Goal: Task Accomplishment & Management: Manage account settings

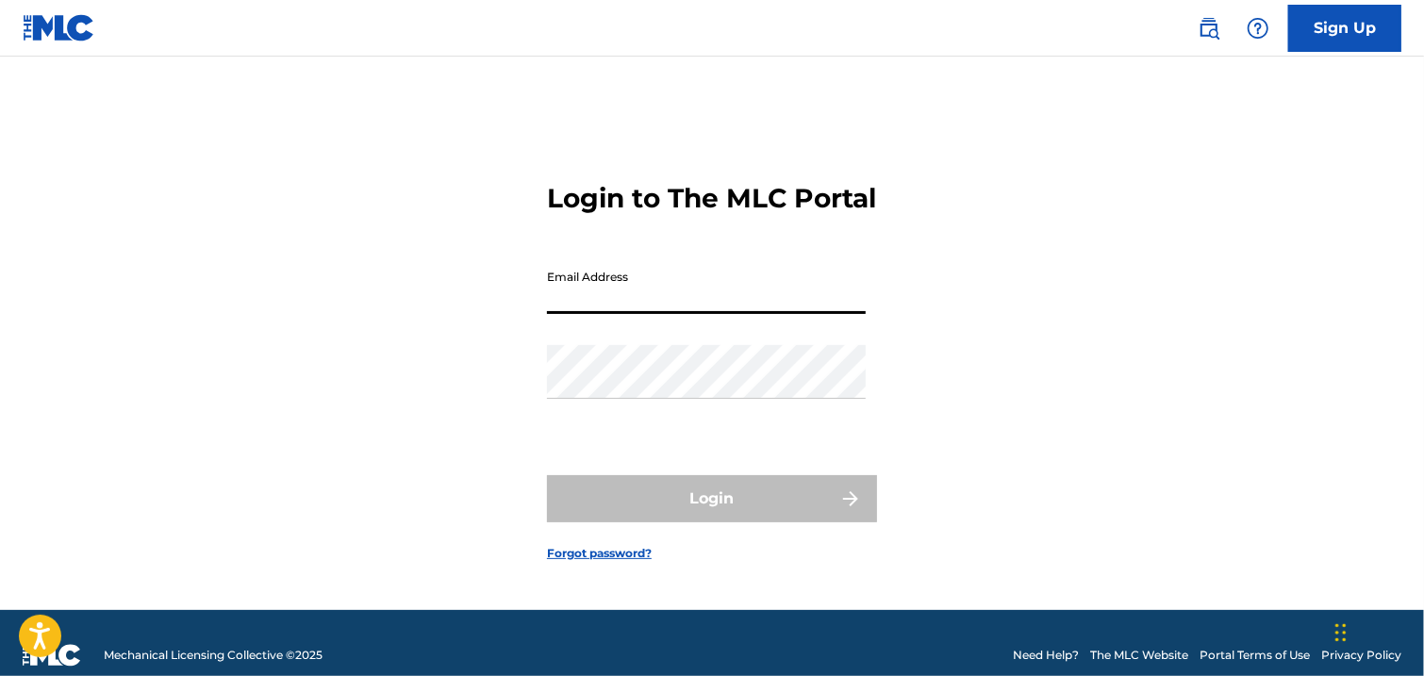
type input "[EMAIL_ADDRESS][DOMAIN_NAME]"
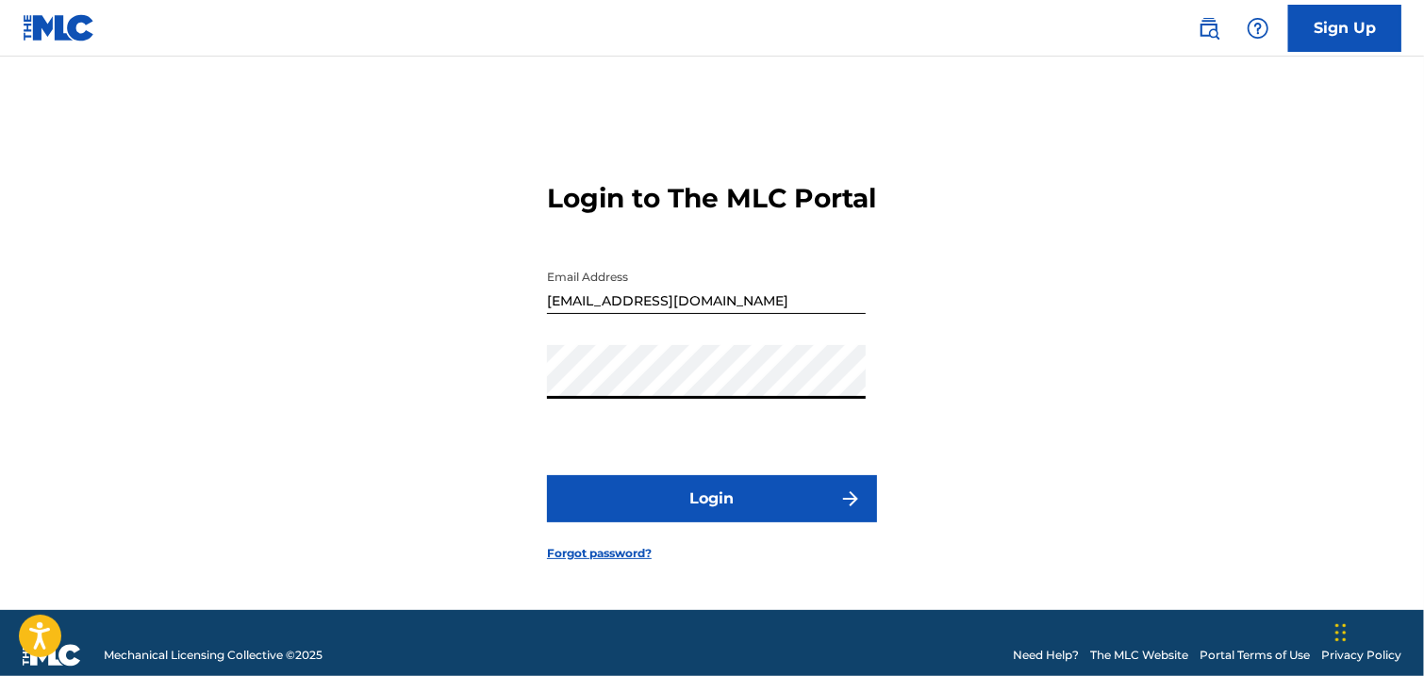
click at [747, 516] on button "Login" at bounding box center [712, 498] width 330 height 47
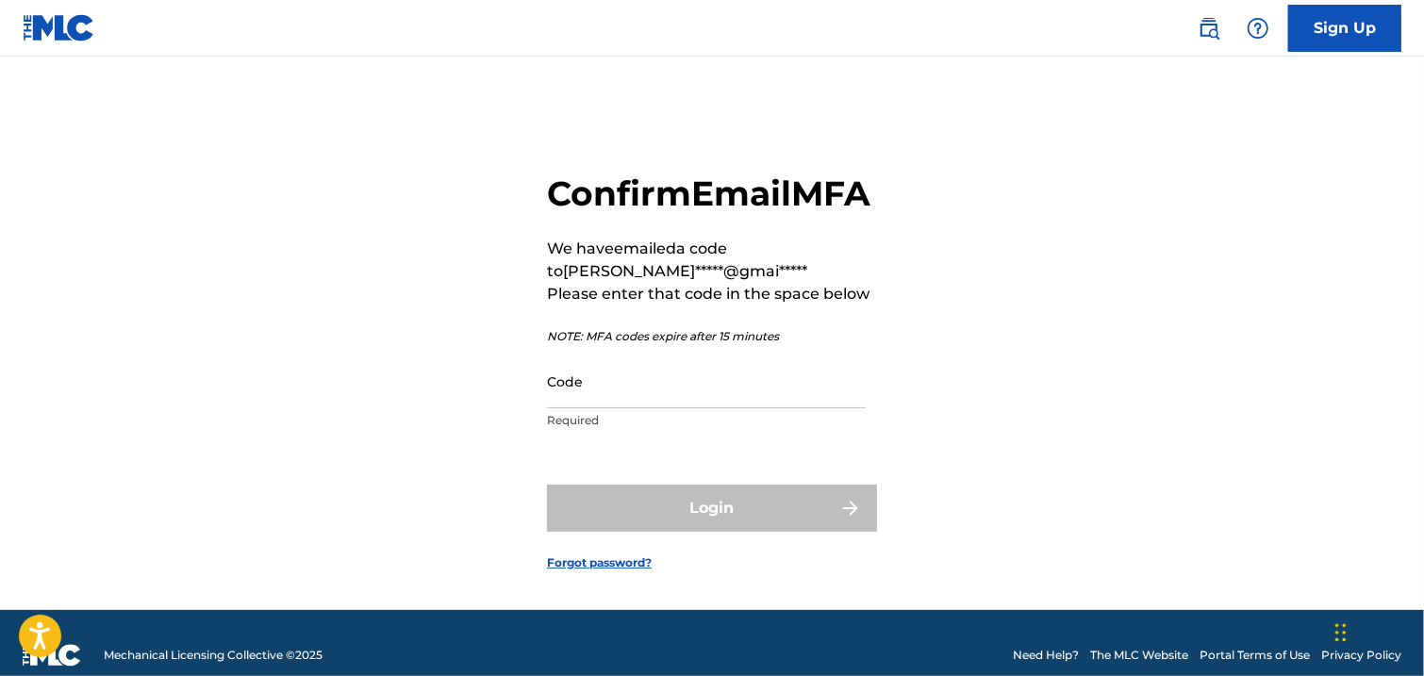
click at [671, 408] on input "Code" at bounding box center [706, 382] width 319 height 54
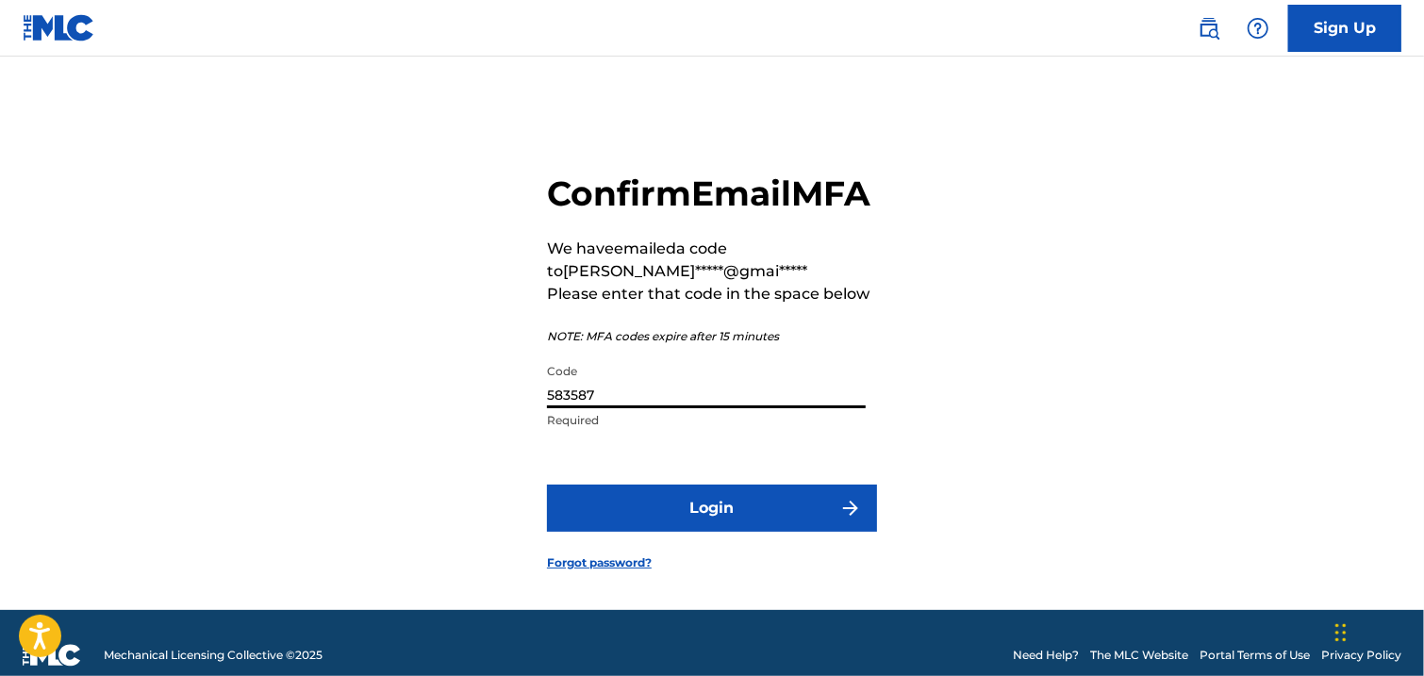
type input "583587"
click at [725, 532] on button "Login" at bounding box center [712, 508] width 330 height 47
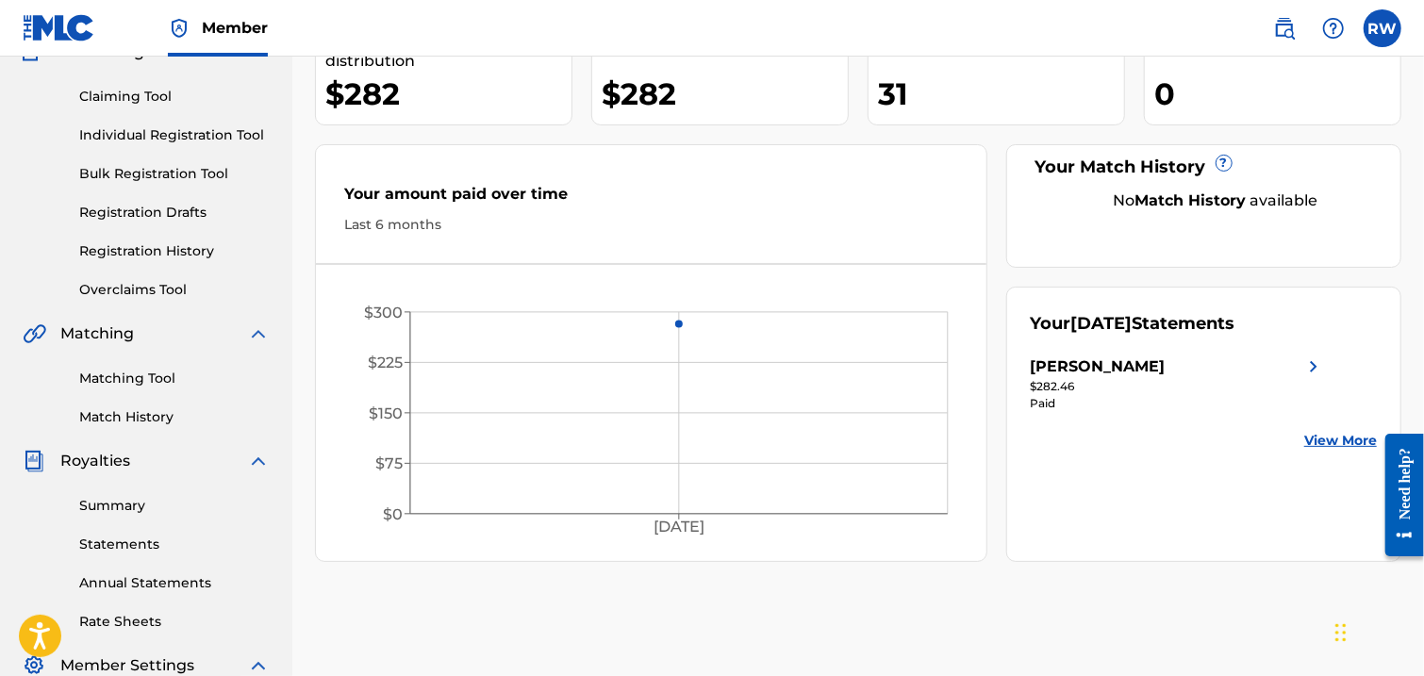
scroll to position [178, 0]
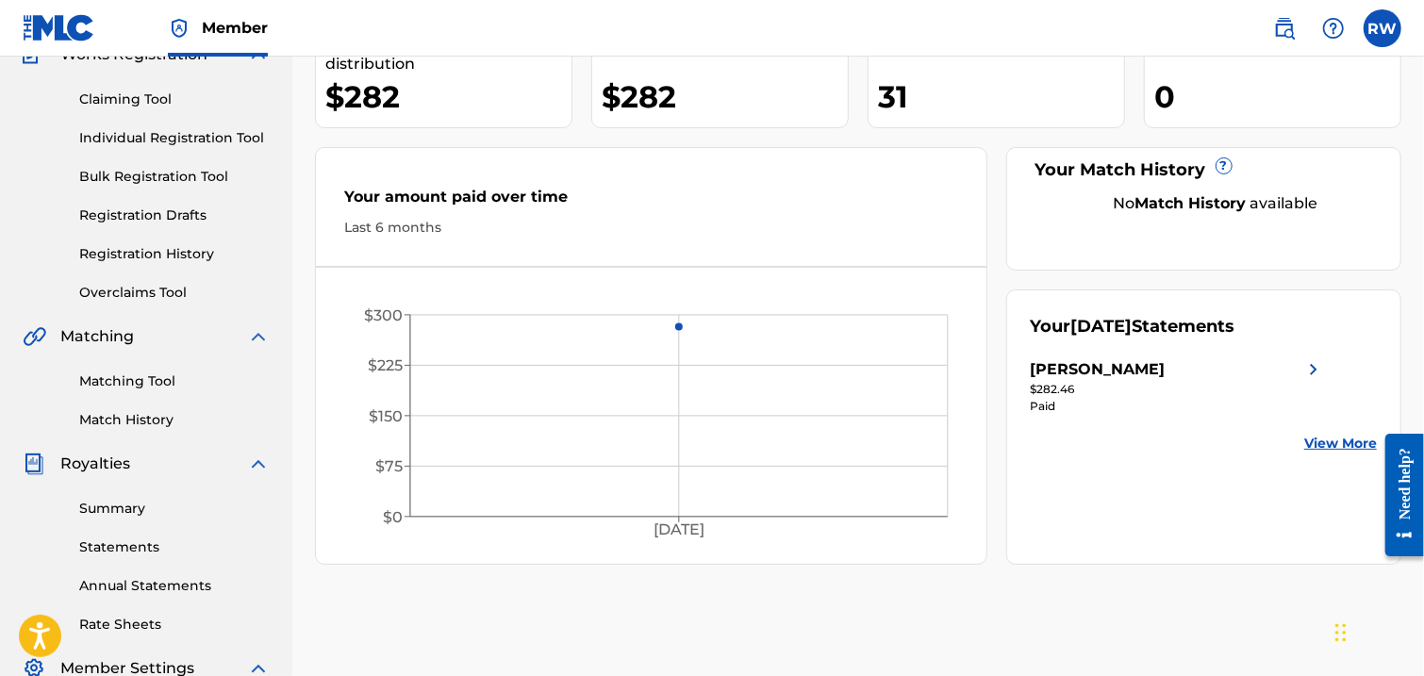
click at [1362, 442] on link "View More" at bounding box center [1340, 444] width 73 height 20
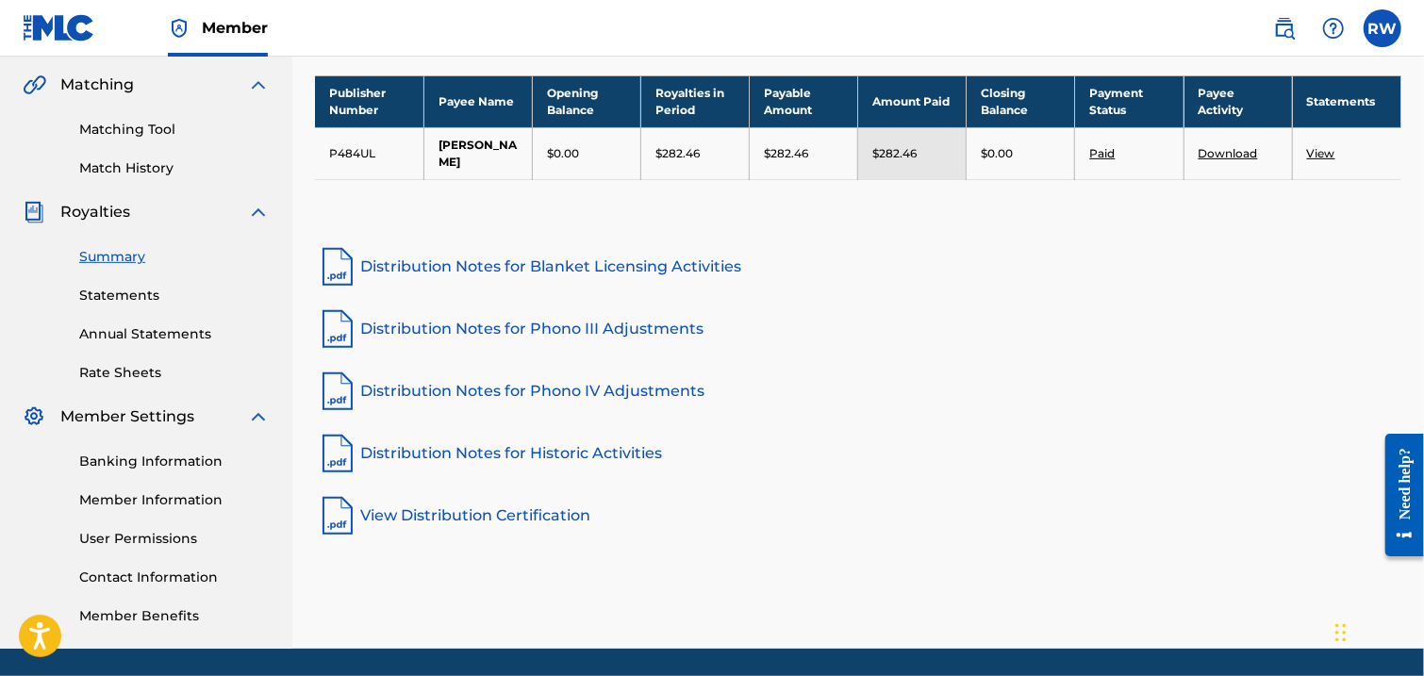
scroll to position [465, 0]
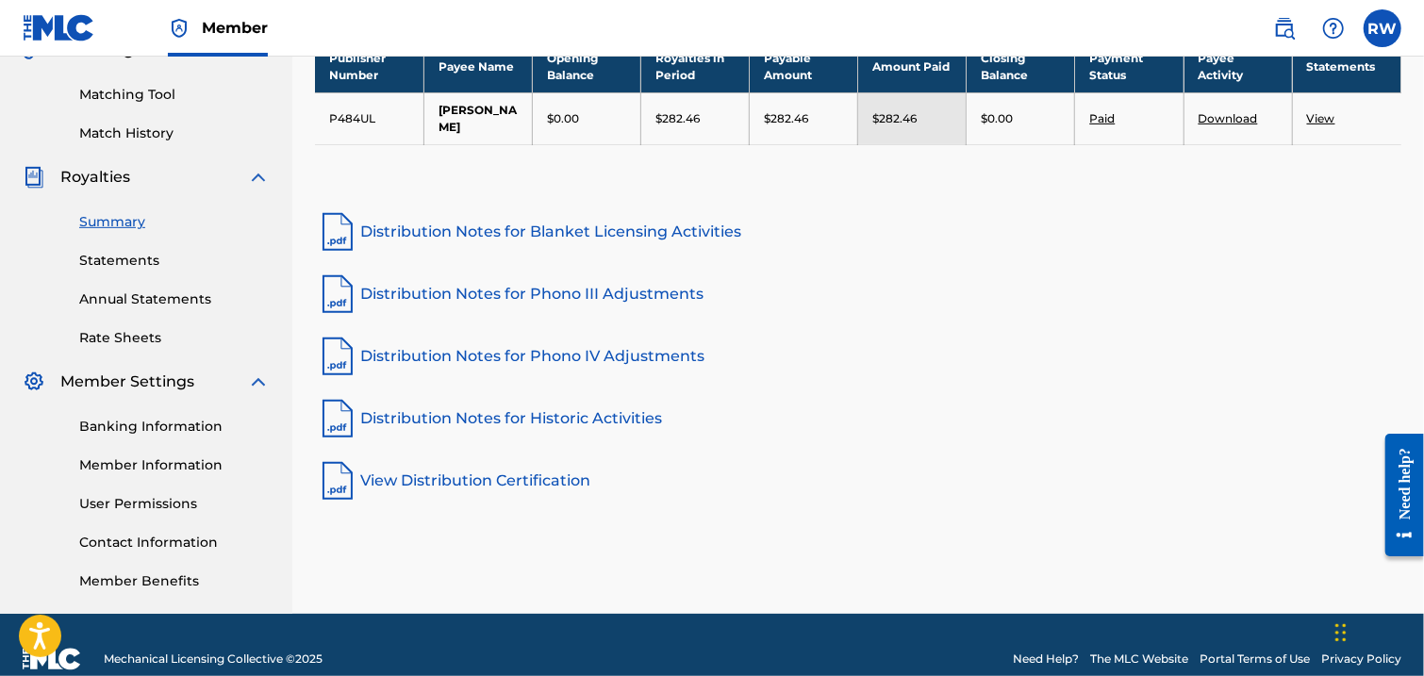
click at [707, 231] on link "Distribution Notes for Blanket Licensing Activities" at bounding box center [858, 231] width 1086 height 45
click at [606, 297] on link "Distribution Notes for Phono III Adjustments" at bounding box center [858, 294] width 1086 height 45
click at [1226, 118] on link "Download" at bounding box center [1227, 118] width 59 height 14
